Goal: Task Accomplishment & Management: Complete application form

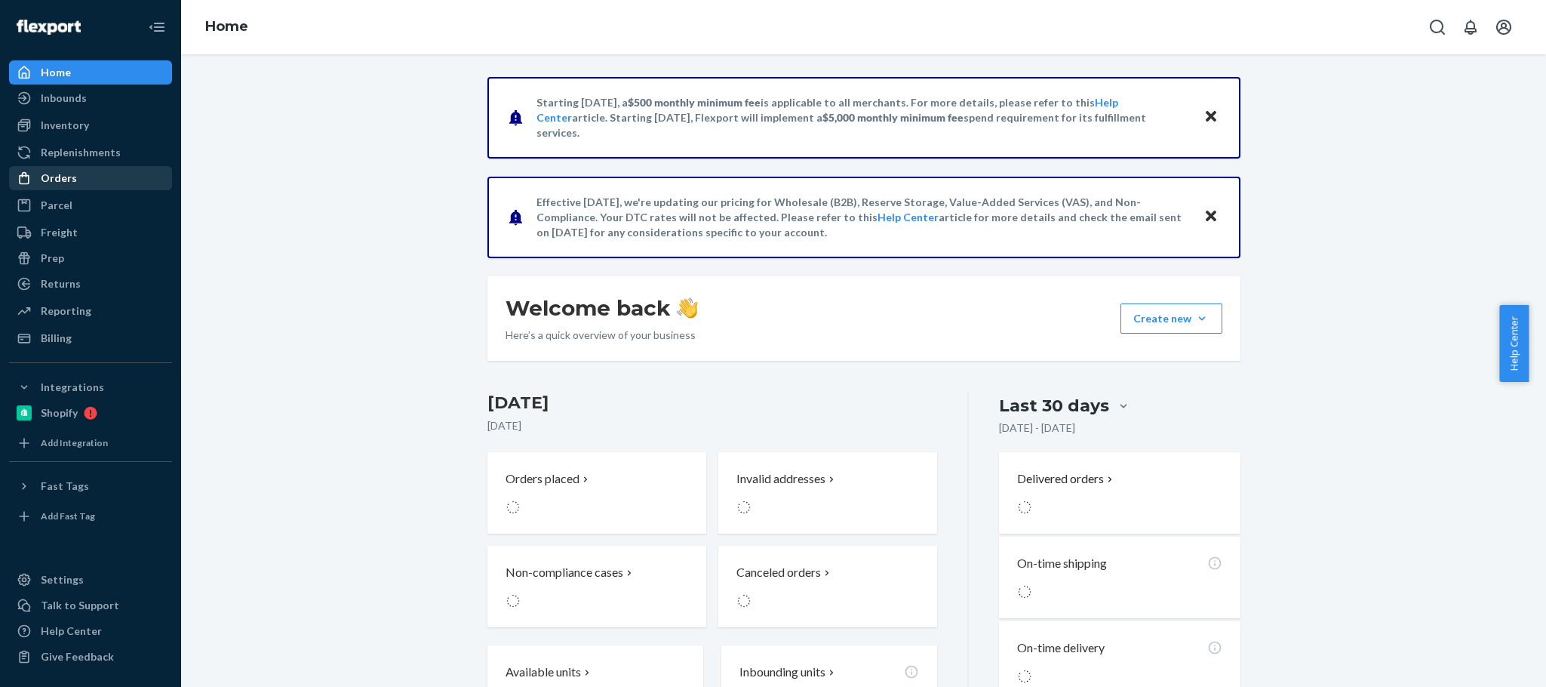
click at [66, 172] on div "Orders" at bounding box center [59, 178] width 36 height 15
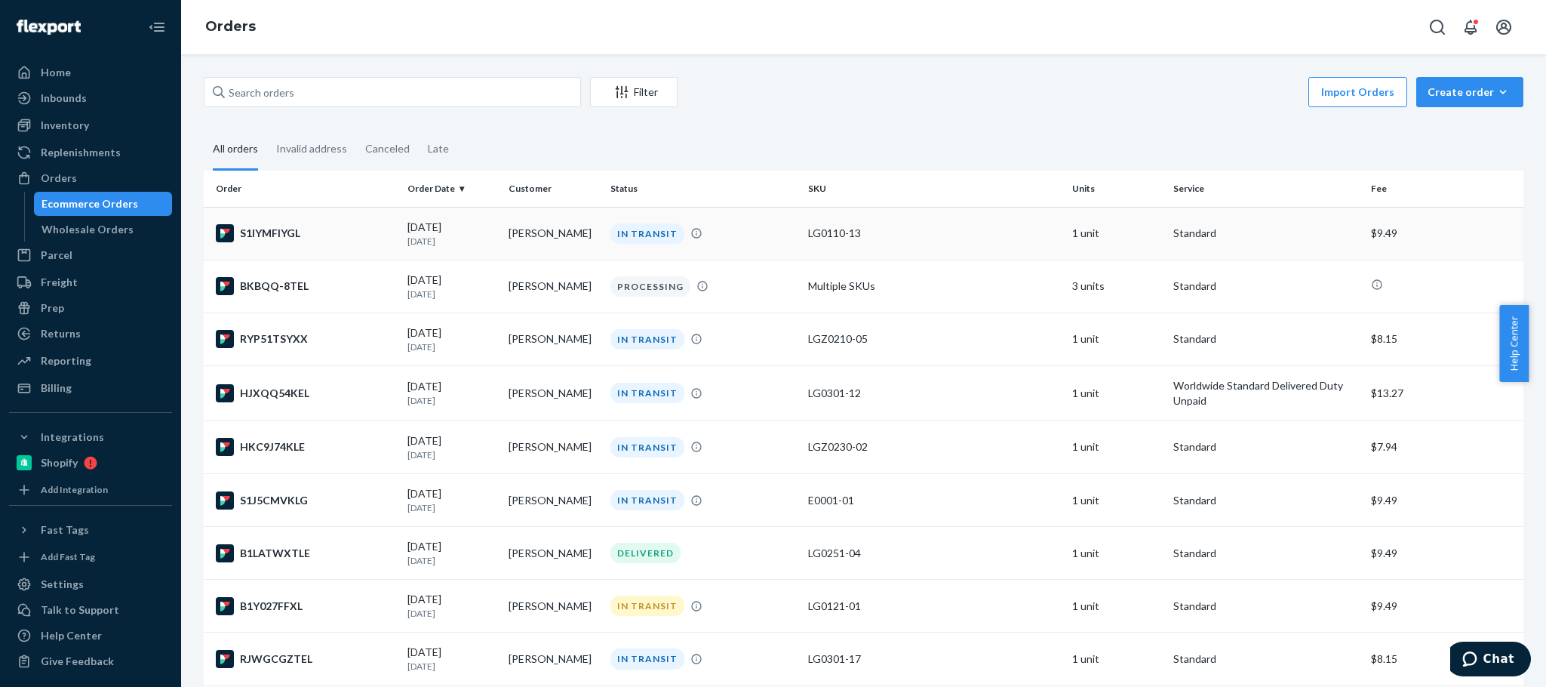
click at [551, 234] on td "[PERSON_NAME]" at bounding box center [552, 233] width 101 height 53
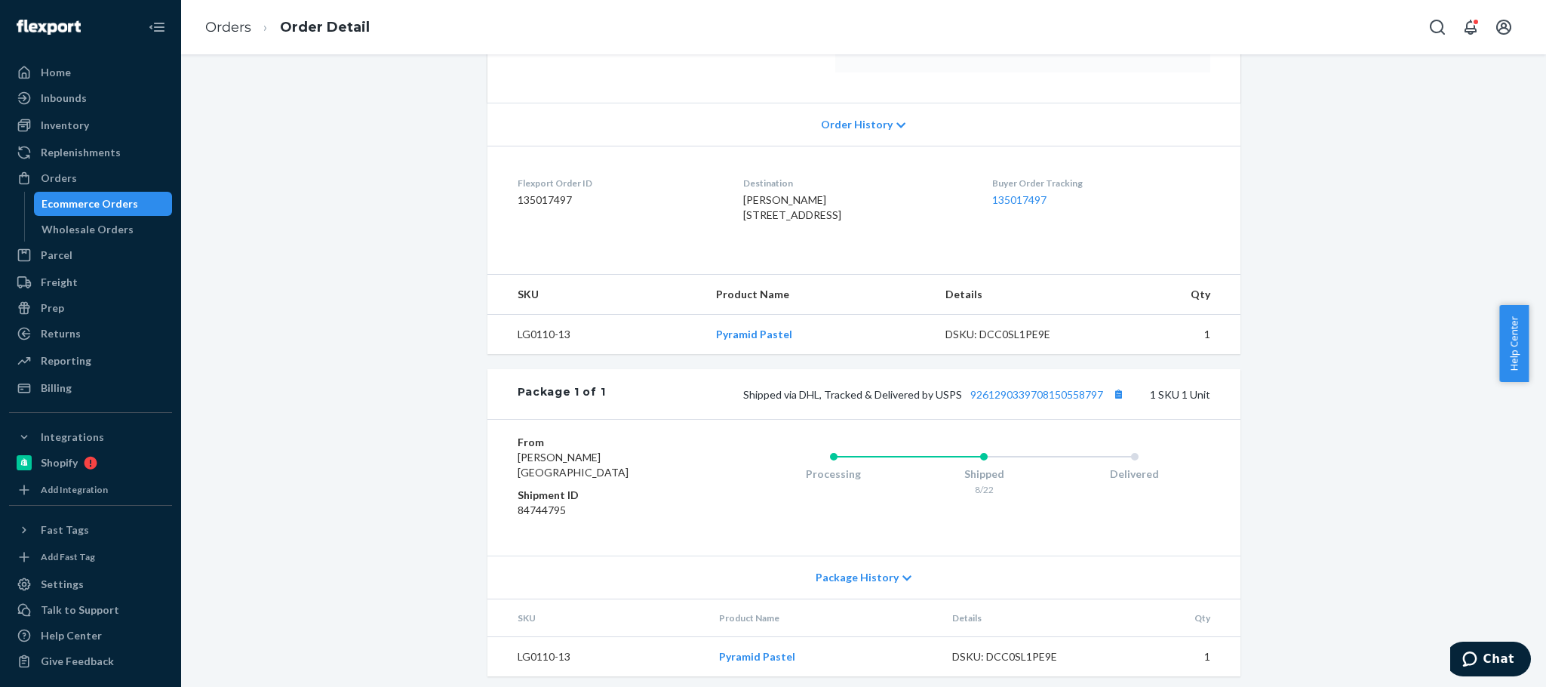
scroll to position [277, 0]
click at [1109, 403] on button "Copy tracking number" at bounding box center [1119, 393] width 20 height 20
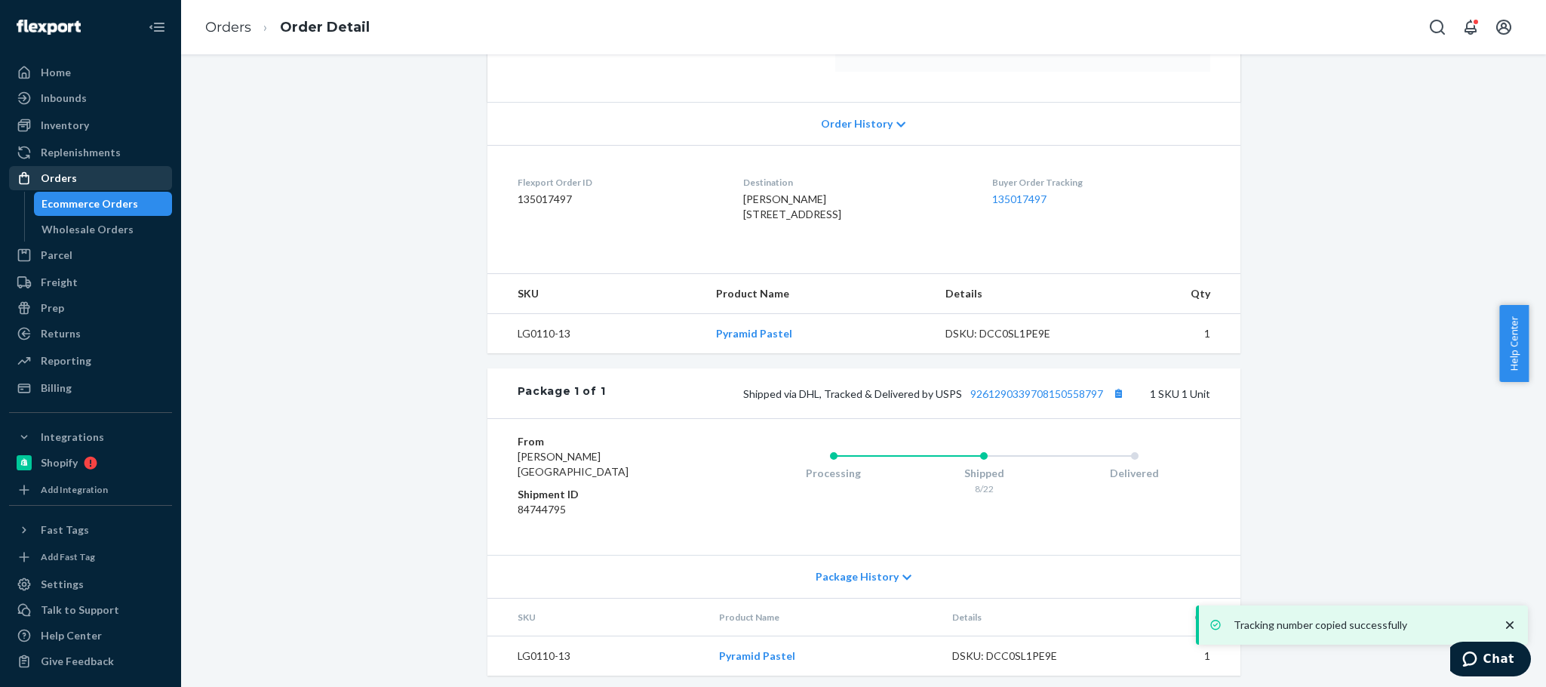
click at [57, 171] on div "Orders" at bounding box center [59, 178] width 36 height 15
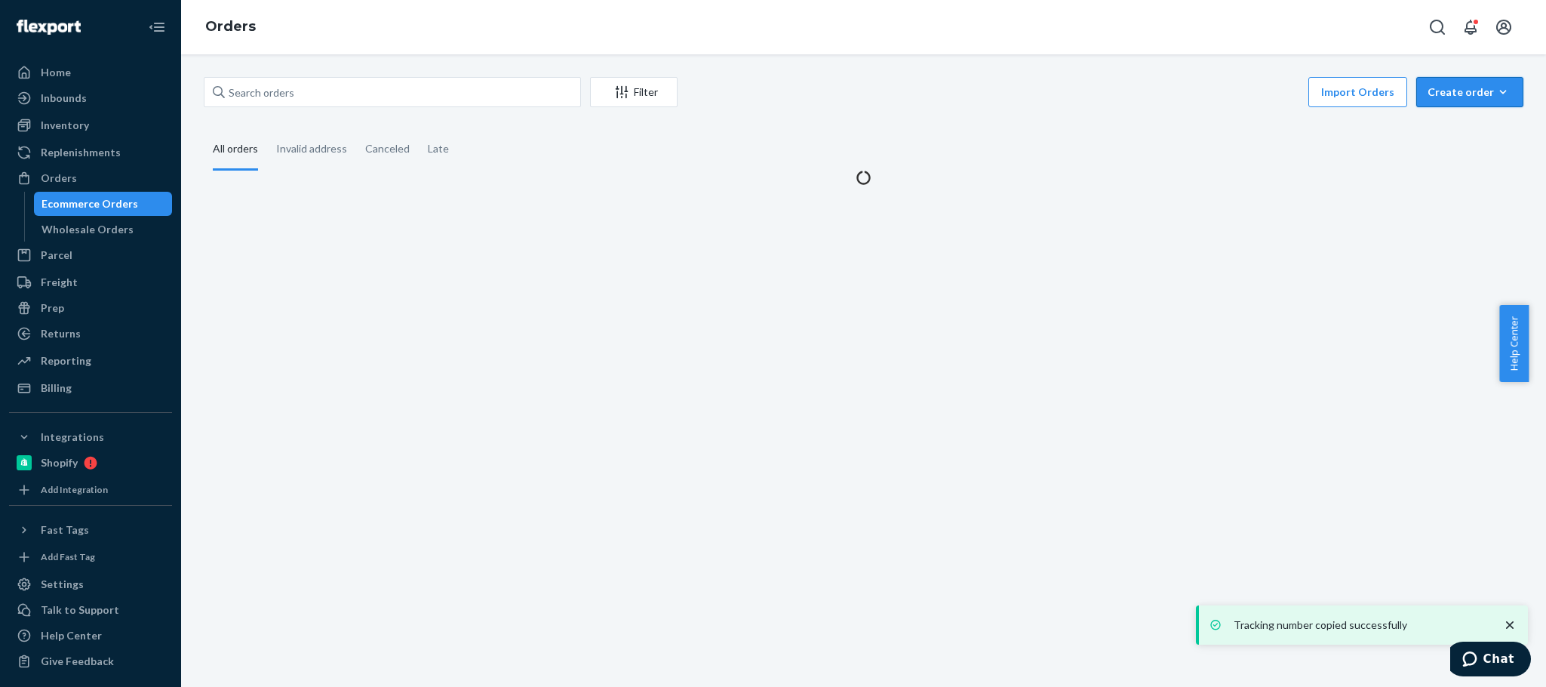
click at [1427, 93] on div "Create order" at bounding box center [1469, 92] width 85 height 15
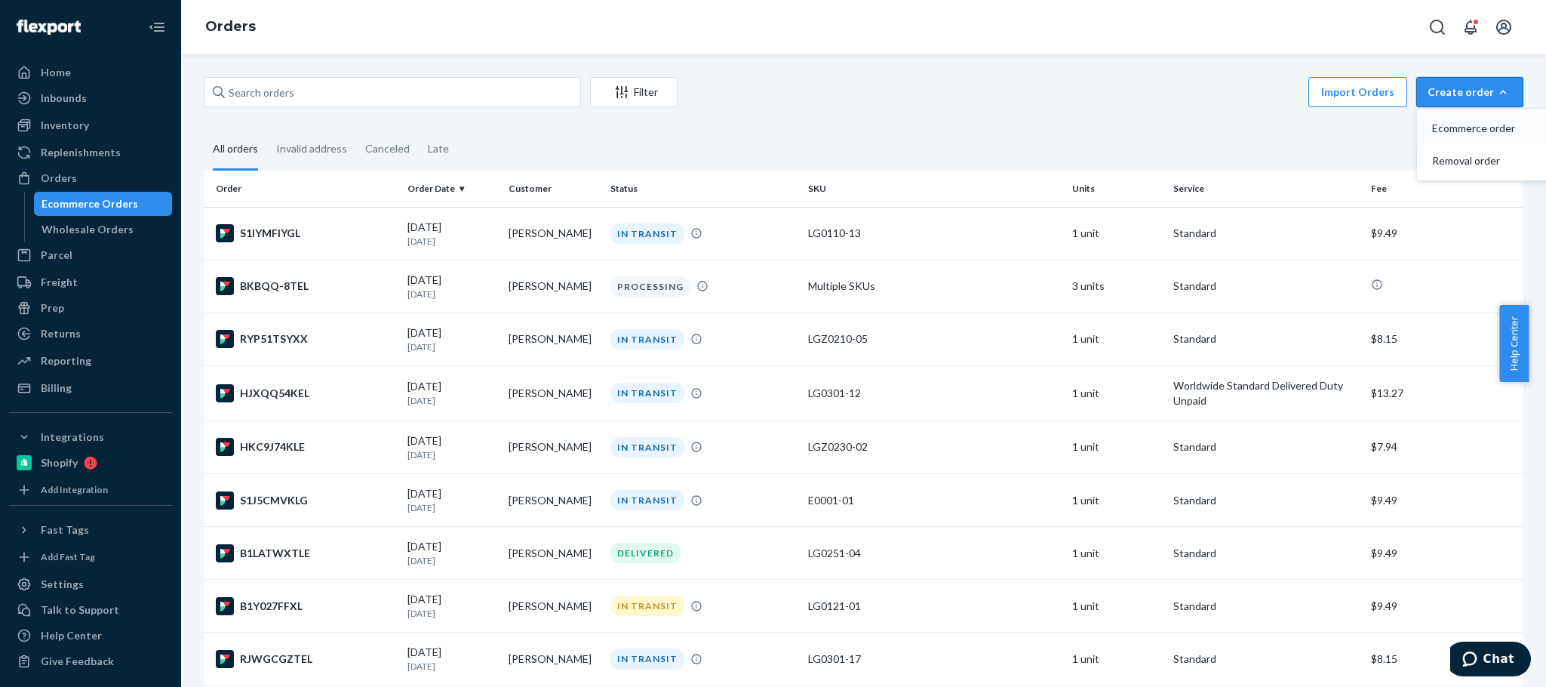
click at [1433, 123] on span "Ecommerce order" at bounding box center [1479, 128] width 94 height 11
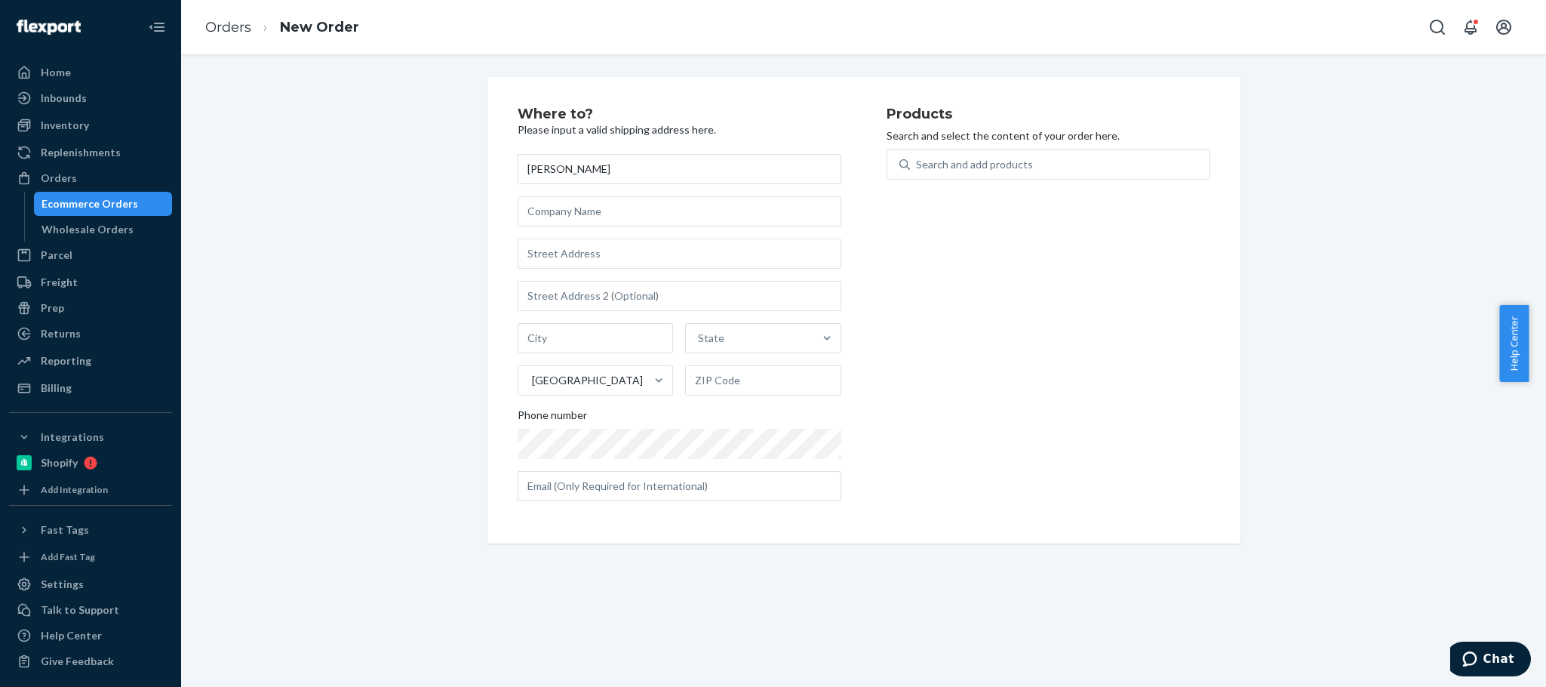
type input "[PERSON_NAME]"
click at [611, 247] on input "text" at bounding box center [680, 253] width 324 height 30
paste input "[STREET_ADDRESS]"
type input "[STREET_ADDRESS]"
type input "[GEOGRAPHIC_DATA]"
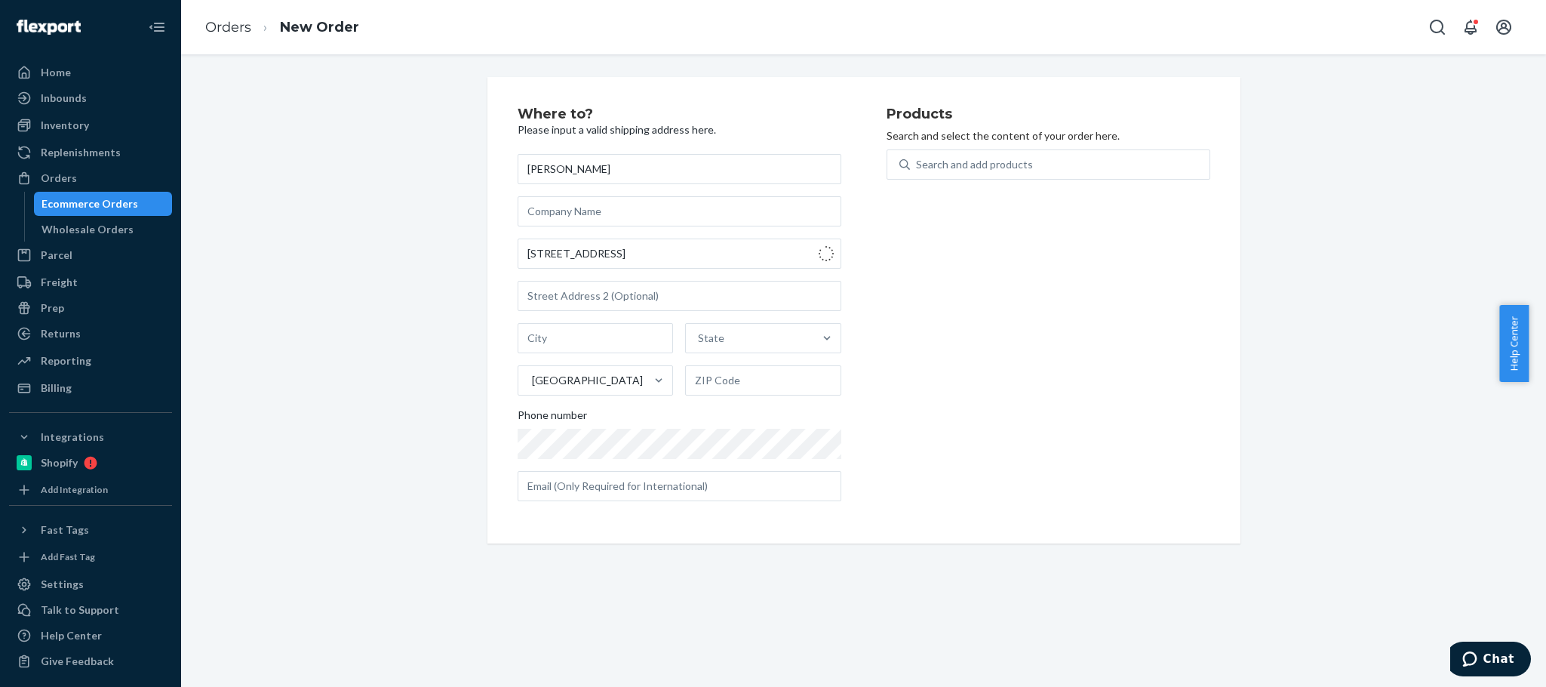
type input "55407"
type input "[STREET_ADDRESS]"
click at [706, 383] on input "55407" at bounding box center [763, 380] width 156 height 30
paste input "-3111"
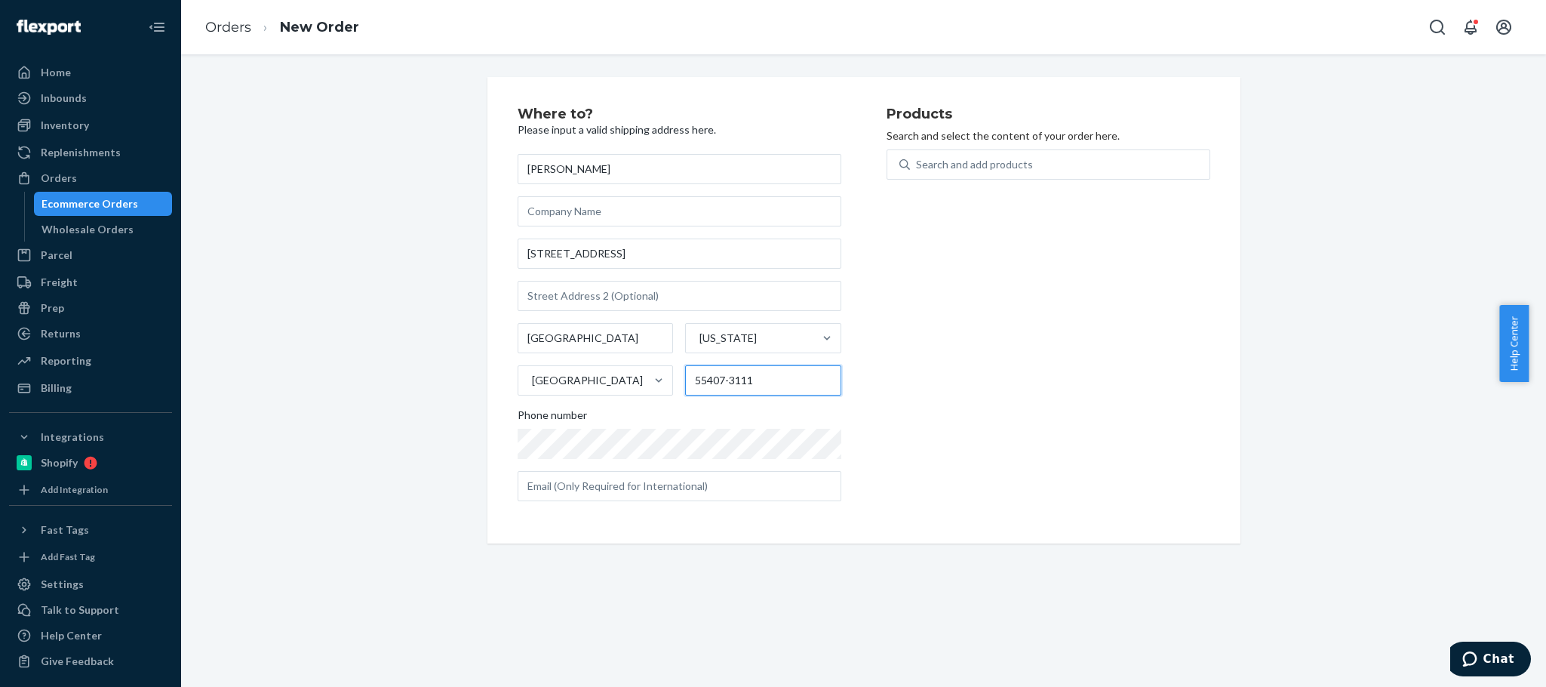
type input "55407-3111"
click at [989, 171] on div "Search and add products" at bounding box center [974, 164] width 117 height 15
click at [917, 171] on input "0 results available. Use Up and Down to choose options, press Enter to select t…" at bounding box center [917, 164] width 2 height 15
paste input "LG0301-01"
type input "LG0301-01"
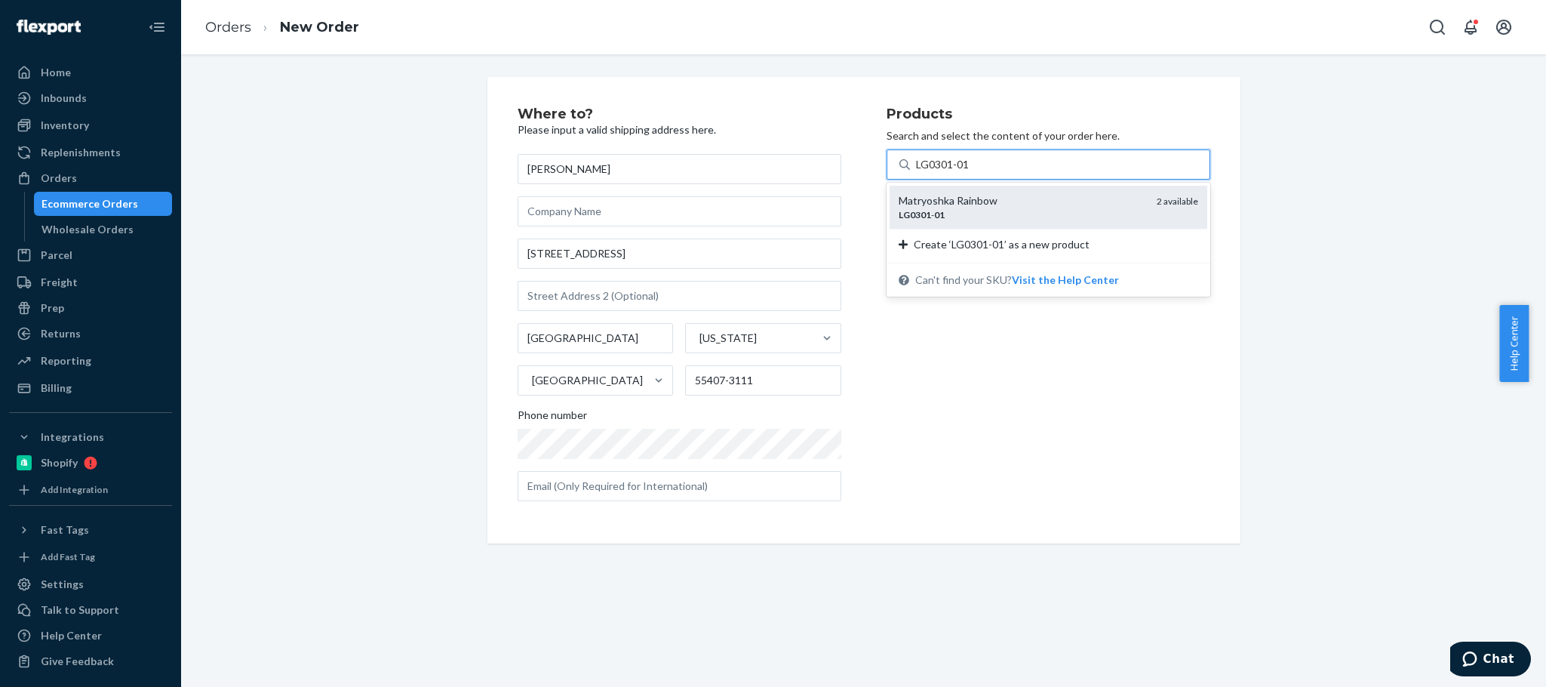
click at [989, 193] on div "Matryoshka Rainbow" at bounding box center [1022, 200] width 246 height 15
click at [970, 172] on input "LG0301-01" at bounding box center [943, 164] width 54 height 15
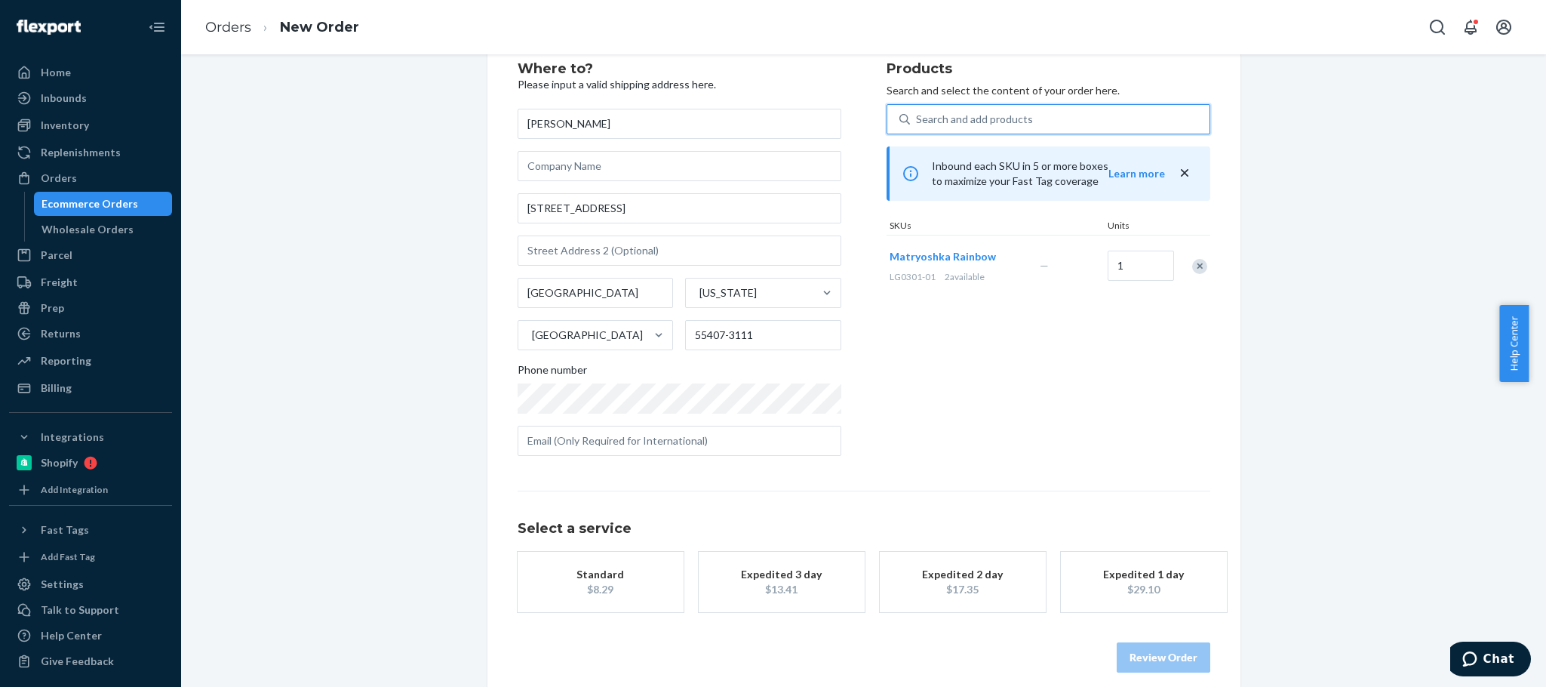
scroll to position [48, 0]
click at [604, 570] on div "Standard" at bounding box center [600, 571] width 121 height 15
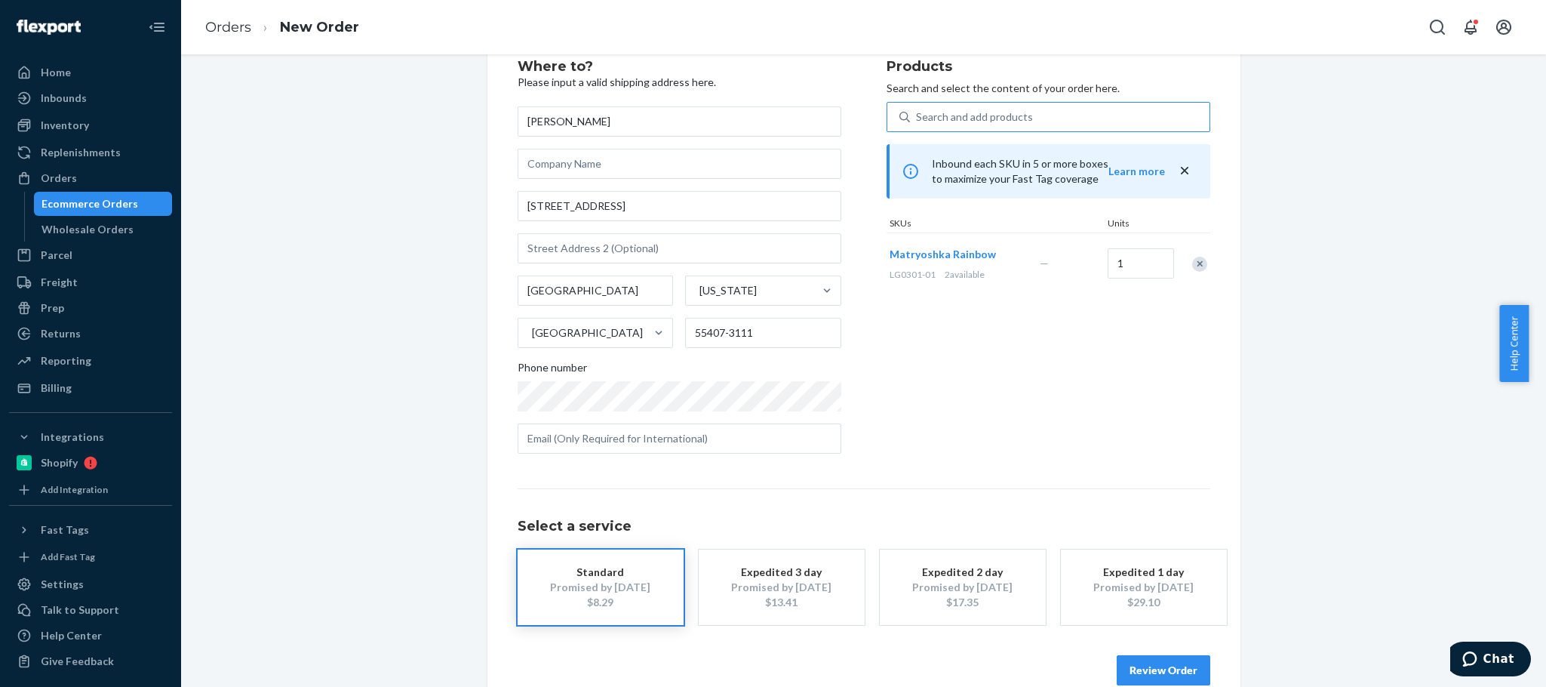
click at [1154, 662] on button "Review Order" at bounding box center [1164, 670] width 94 height 30
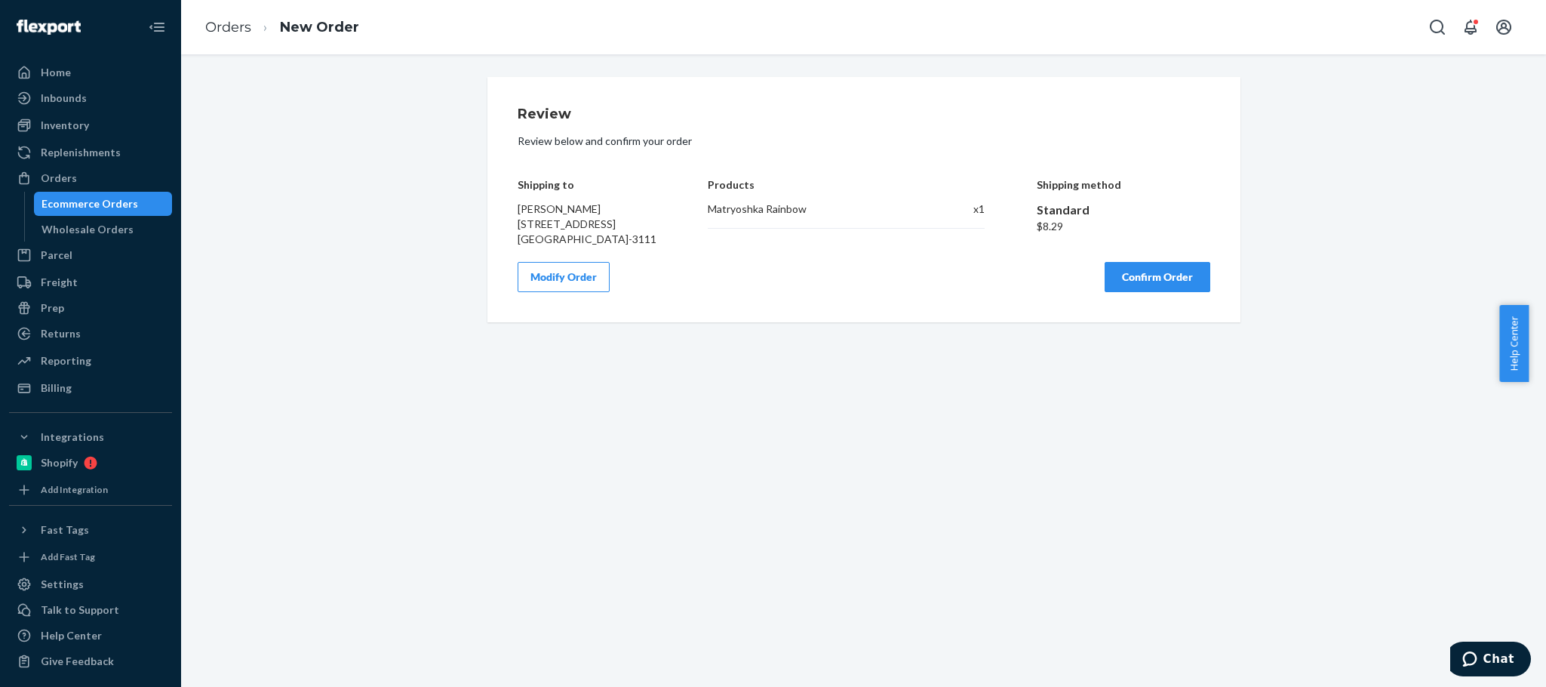
scroll to position [0, 0]
click at [1130, 281] on button "Confirm Order" at bounding box center [1158, 277] width 106 height 30
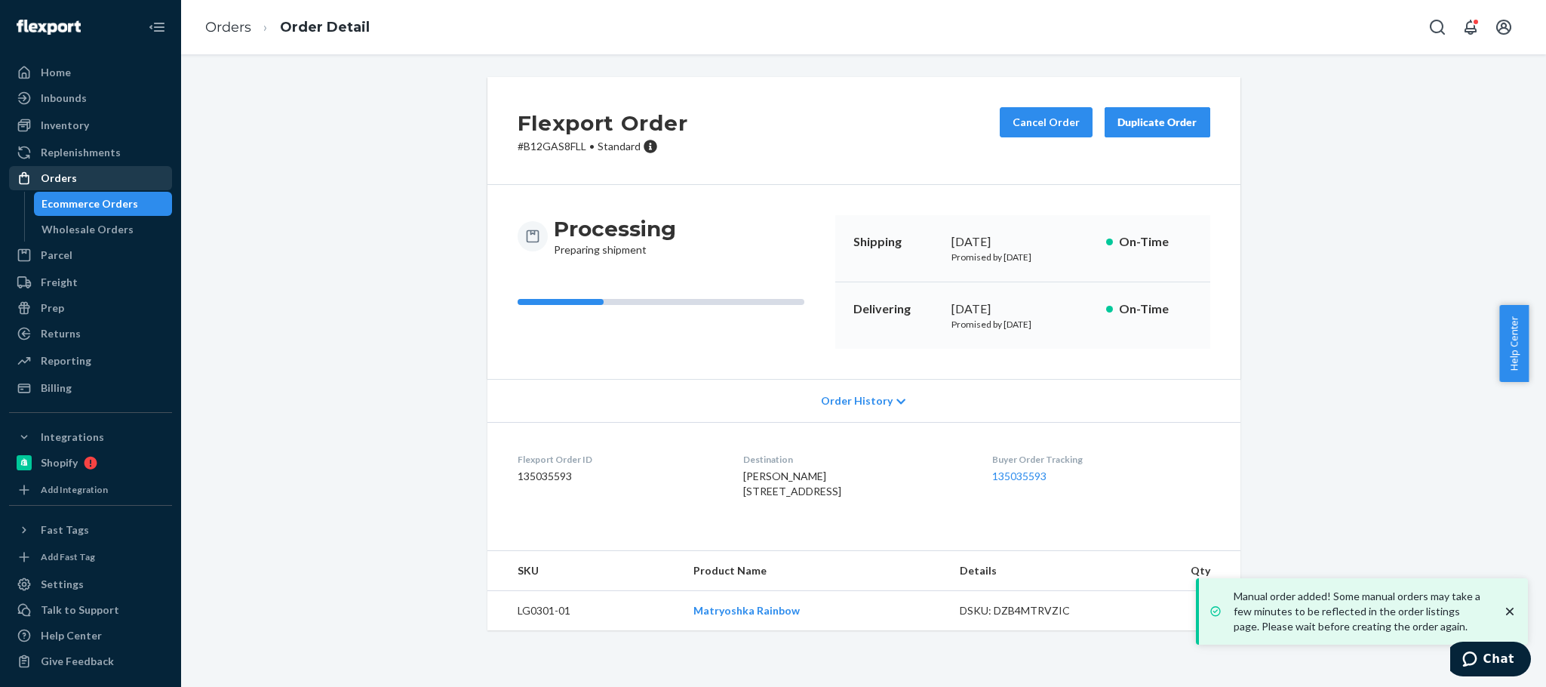
click at [62, 179] on div "Orders" at bounding box center [59, 178] width 36 height 15
